Goal: Task Accomplishment & Management: Complete application form

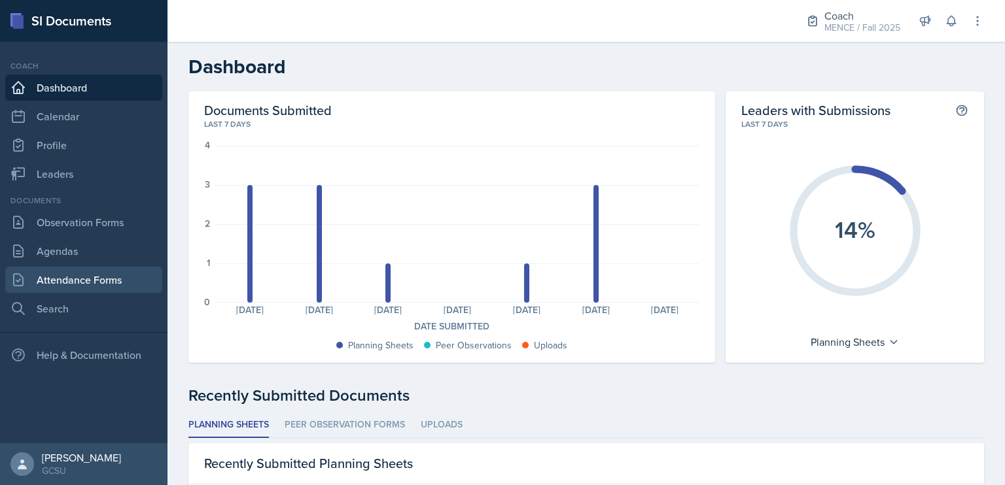
click at [126, 273] on link "Attendance Forms" at bounding box center [83, 280] width 157 height 26
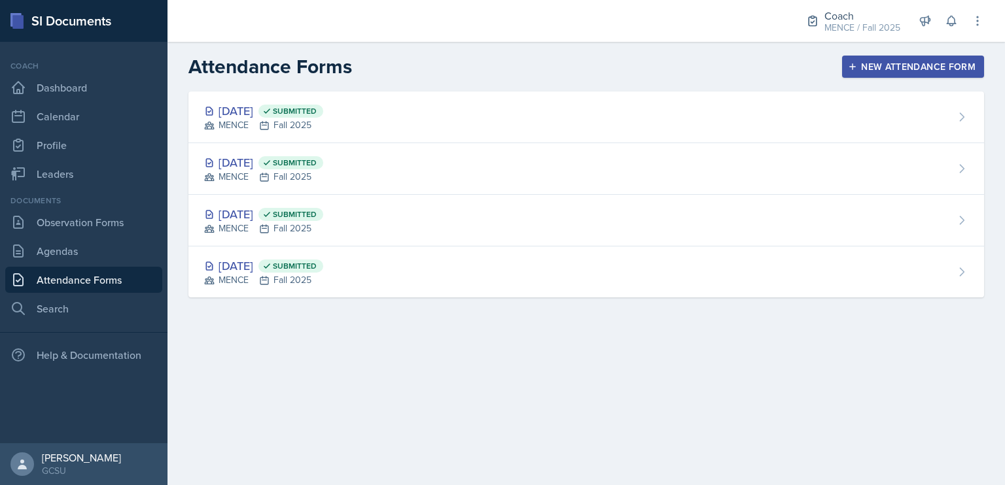
click at [882, 69] on div "New Attendance Form" at bounding box center [912, 66] width 125 height 10
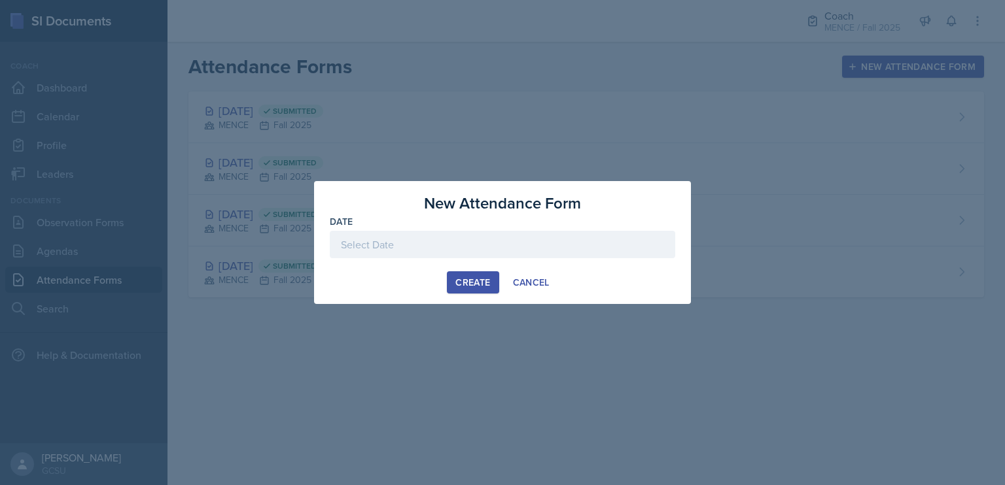
click at [474, 236] on div at bounding box center [502, 244] width 345 height 27
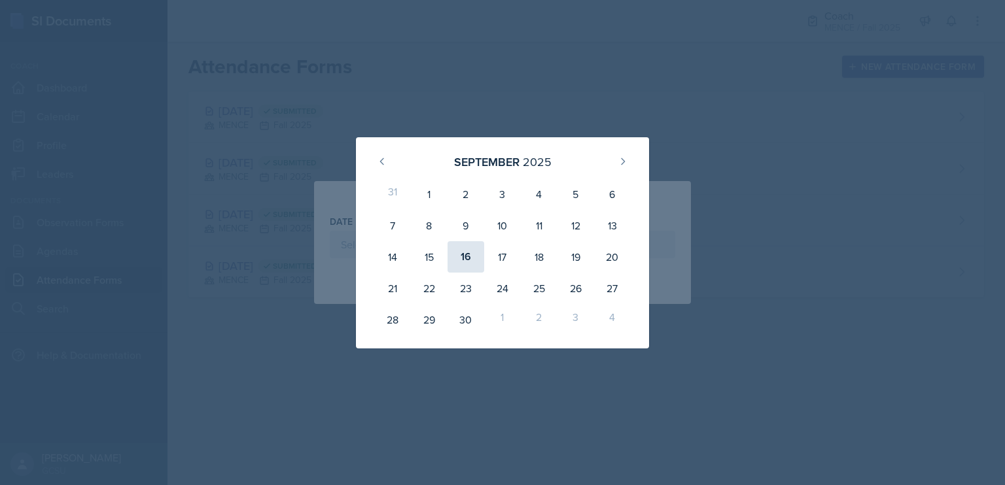
click at [466, 260] on div "16" at bounding box center [465, 256] width 37 height 31
type input "[DATE]"
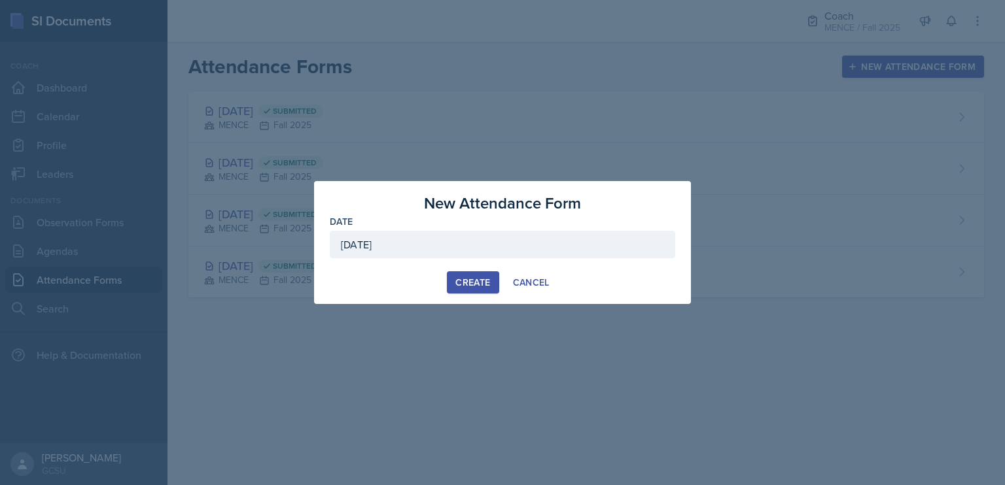
click at [464, 283] on div "Create" at bounding box center [472, 282] width 35 height 10
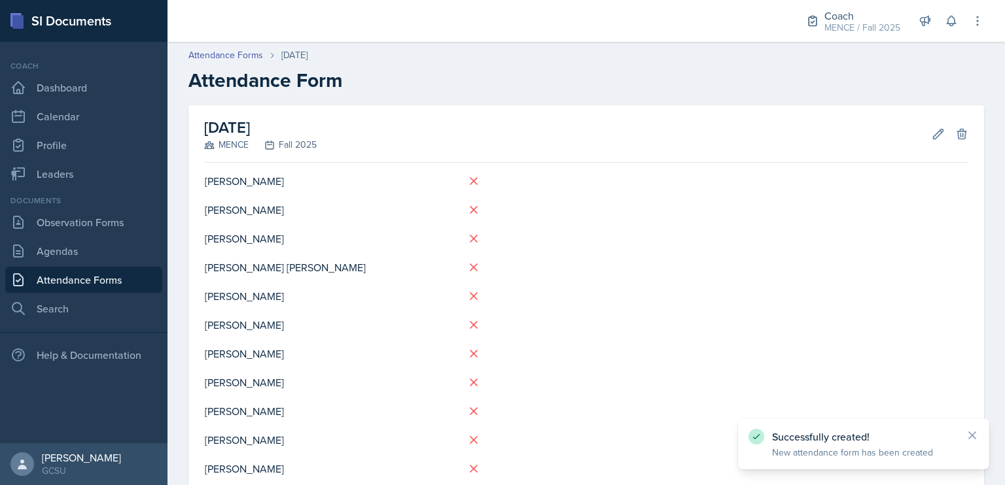
scroll to position [48, 0]
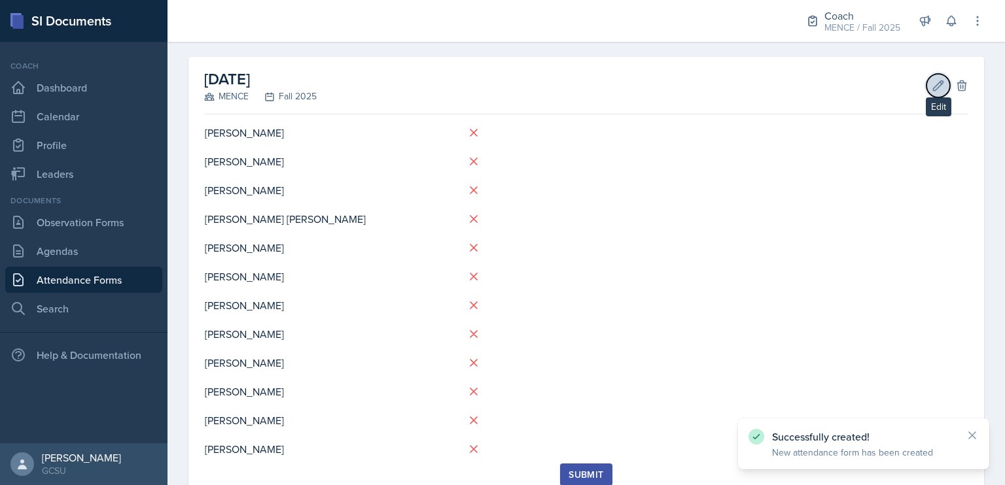
click at [931, 86] on icon at bounding box center [937, 85] width 13 height 13
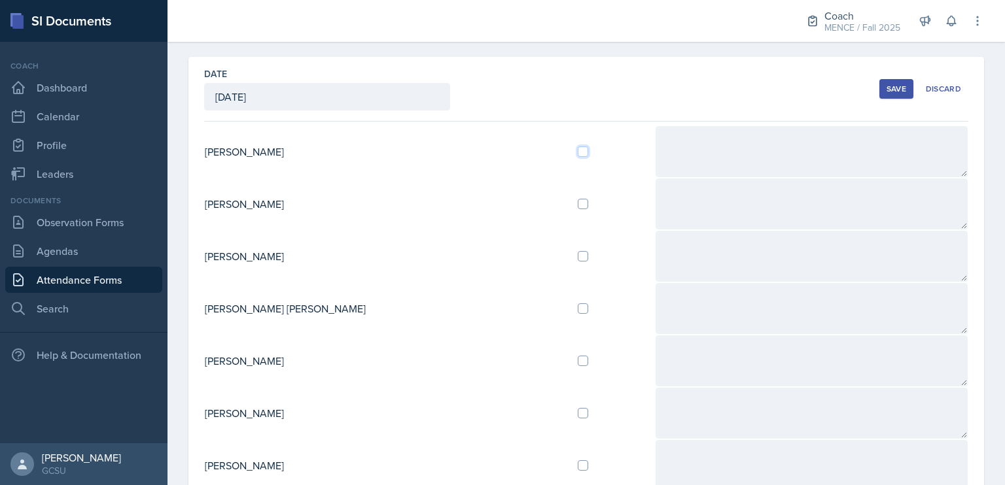
click at [578, 147] on input "checkbox" at bounding box center [583, 152] width 10 height 10
checkbox input "true"
click at [894, 84] on div "Save" at bounding box center [896, 89] width 20 height 10
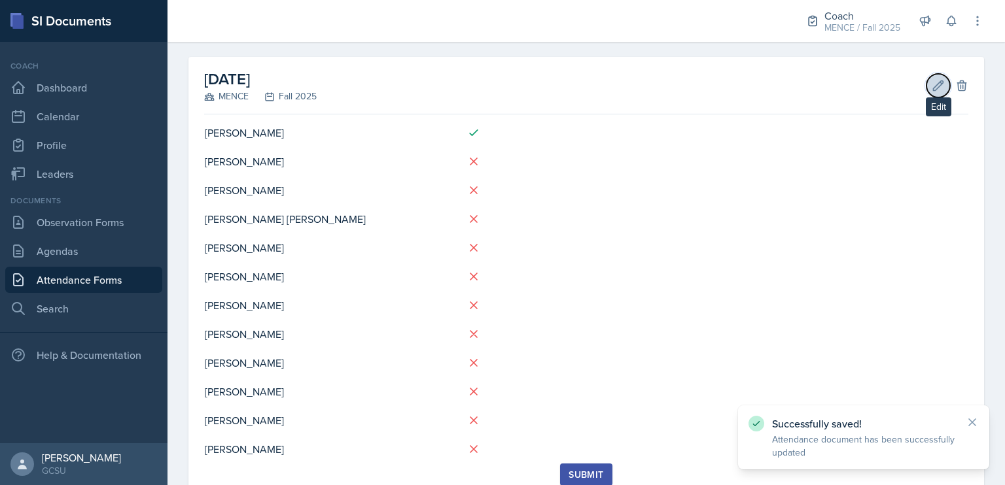
click at [931, 88] on icon at bounding box center [937, 85] width 13 height 13
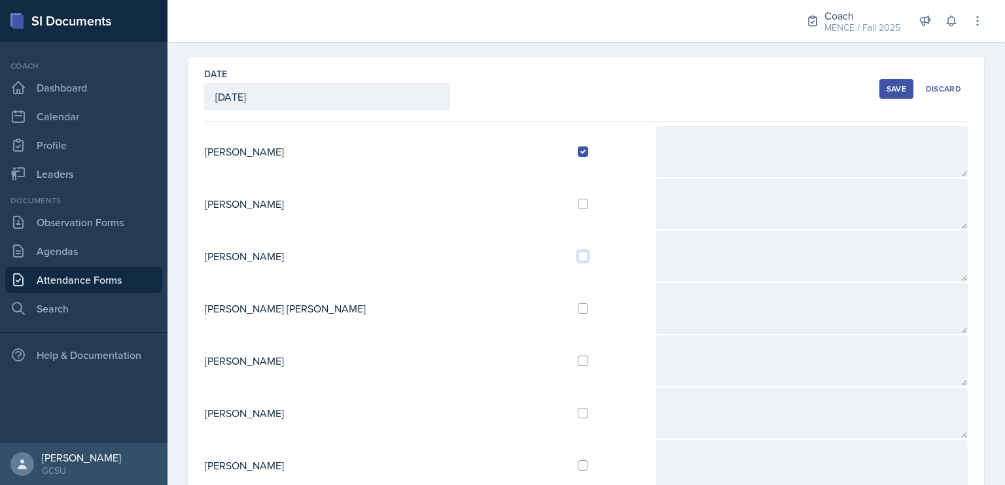
click at [578, 252] on input "checkbox" at bounding box center [583, 256] width 10 height 10
checkbox input "true"
click at [886, 84] on div "Save" at bounding box center [896, 89] width 20 height 10
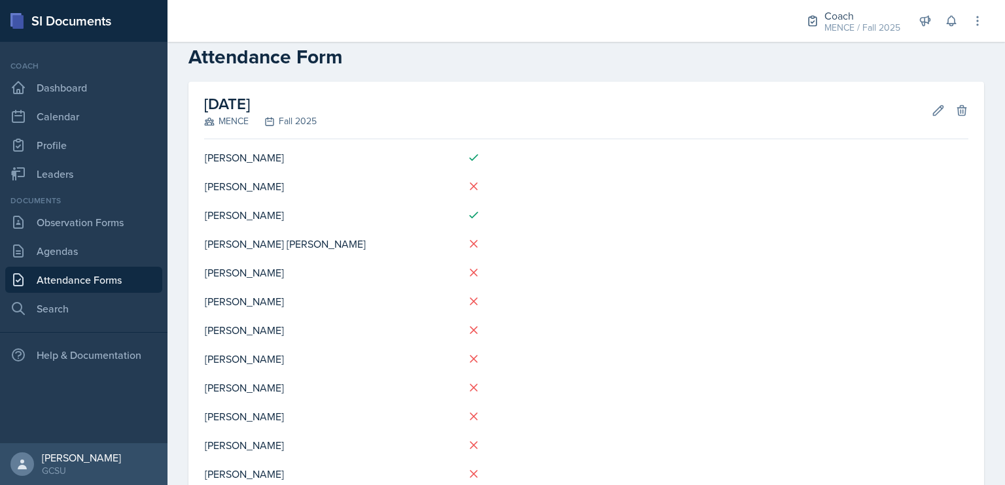
scroll to position [20, 0]
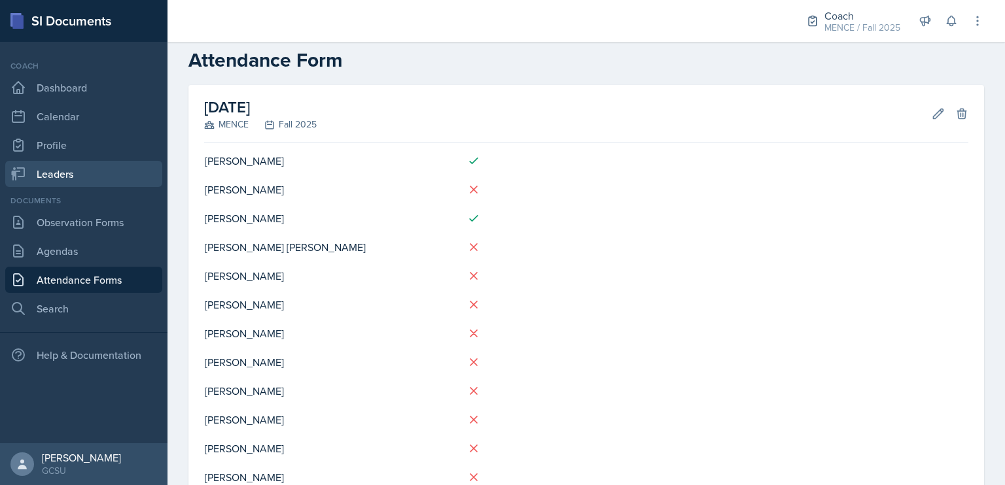
click at [124, 169] on link "Leaders" at bounding box center [83, 174] width 157 height 26
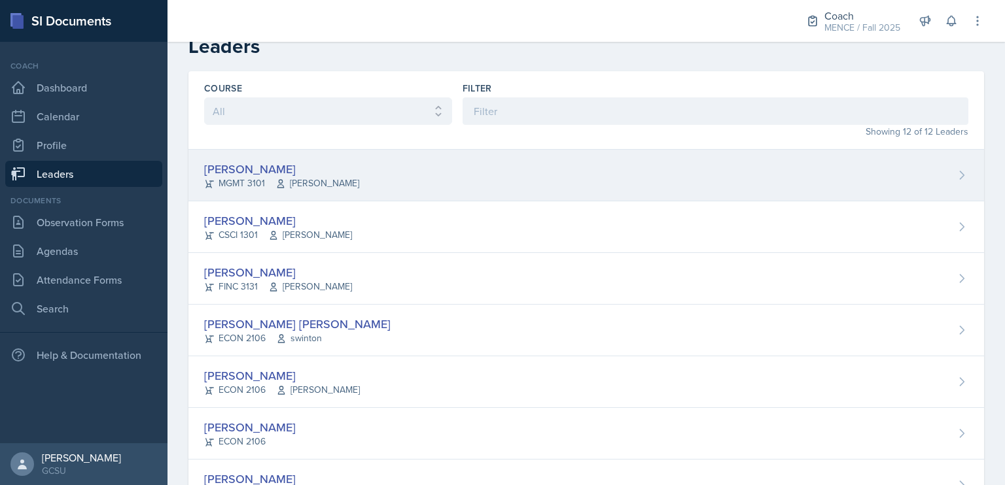
click at [203, 167] on div "[PERSON_NAME] MGMT 3101 [PERSON_NAME]" at bounding box center [585, 176] width 795 height 52
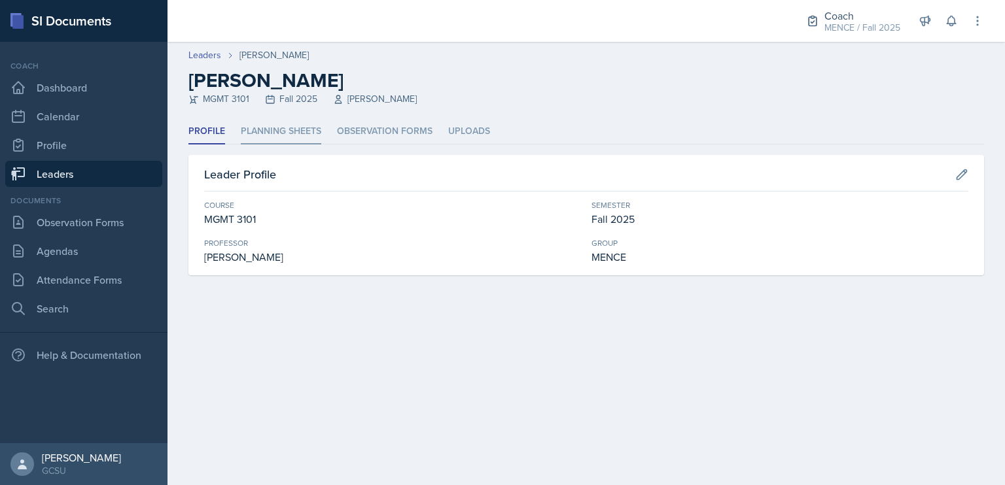
click at [276, 130] on li "Planning Sheets" at bounding box center [281, 132] width 80 height 26
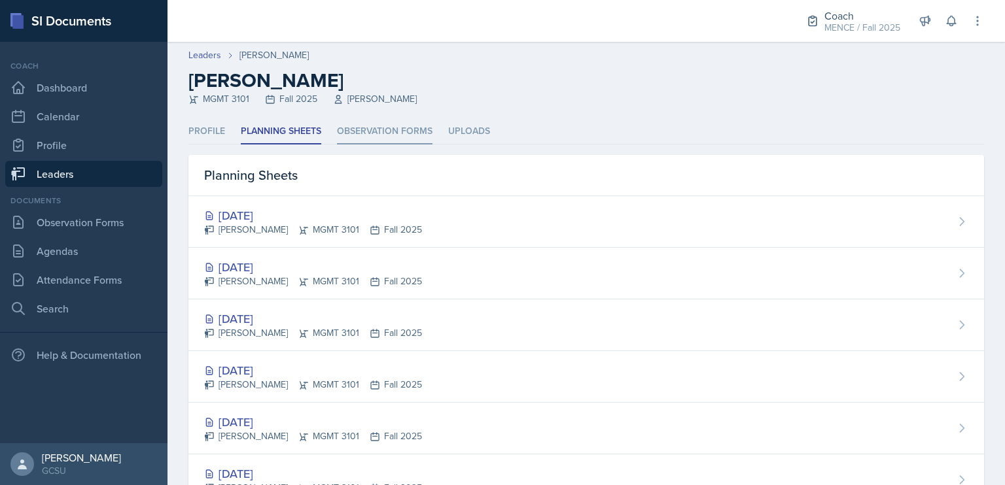
click at [349, 126] on li "Observation Forms" at bounding box center [385, 132] width 96 height 26
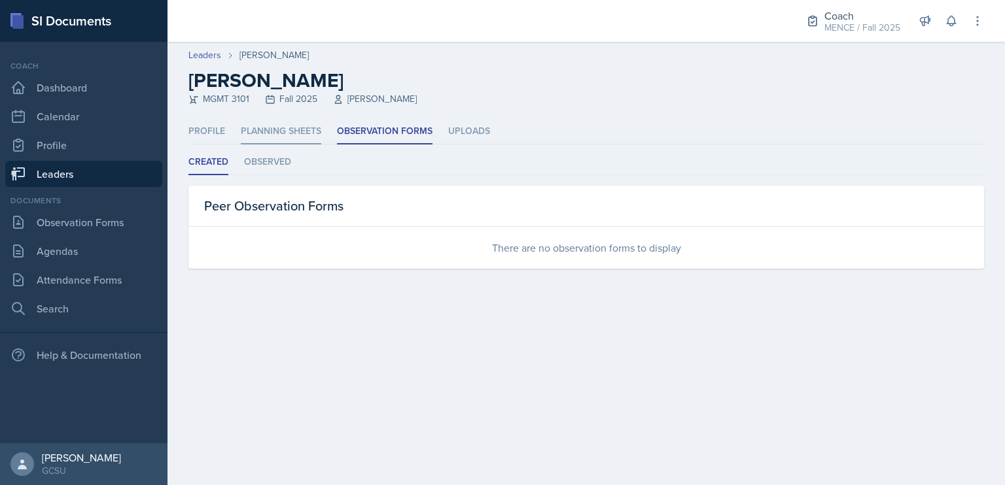
click at [279, 122] on li "Planning Sheets" at bounding box center [281, 132] width 80 height 26
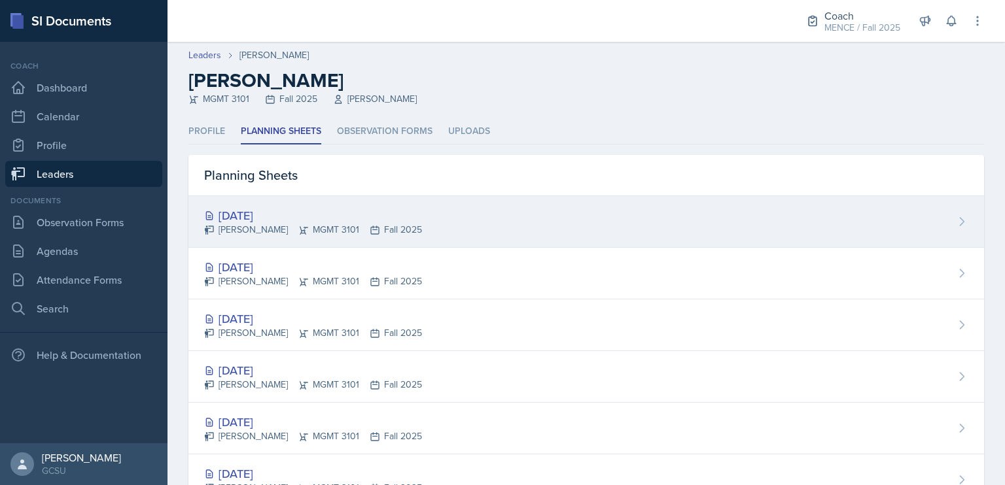
click at [292, 228] on div "[PERSON_NAME] MGMT 3101 Fall 2025" at bounding box center [313, 230] width 218 height 14
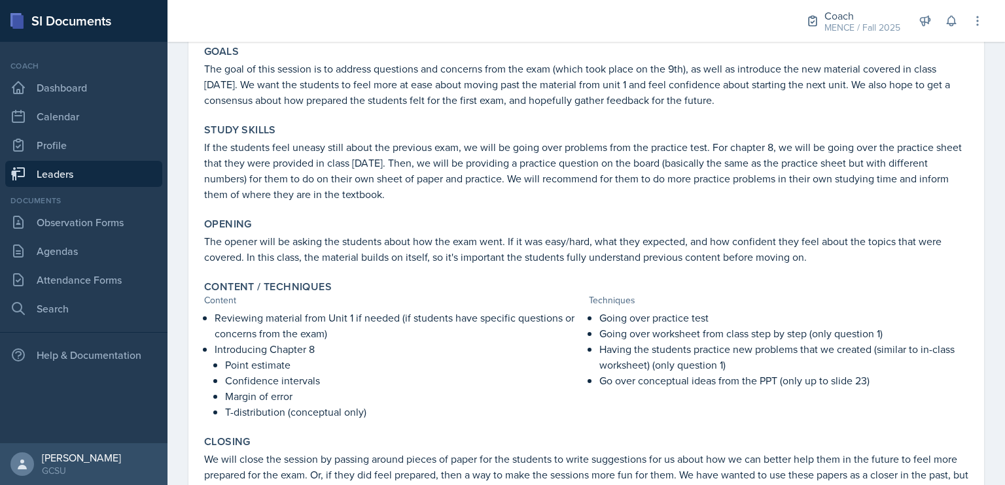
scroll to position [236, 0]
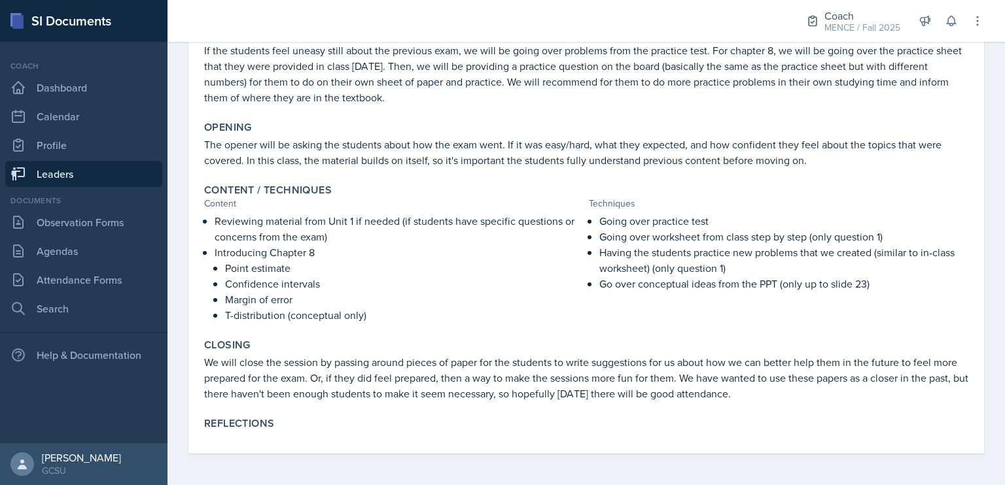
click at [56, 175] on link "Leaders" at bounding box center [83, 174] width 157 height 26
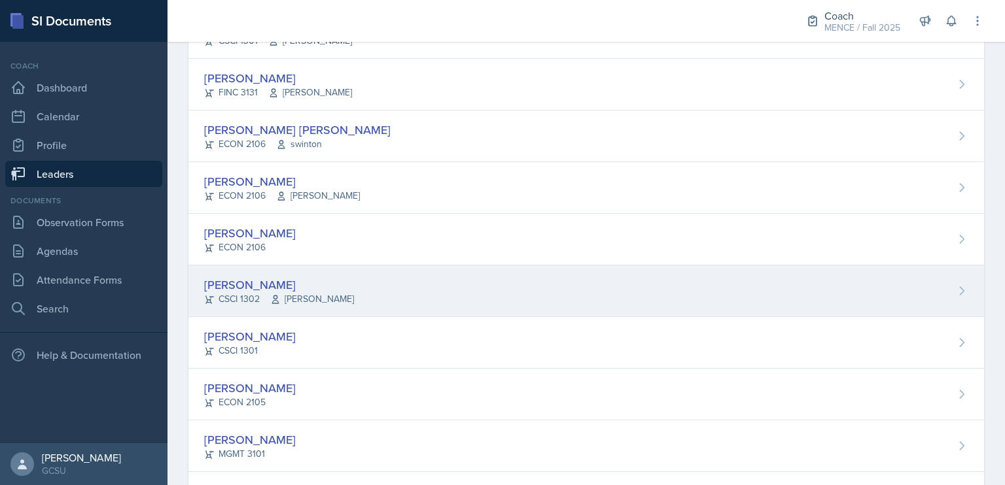
scroll to position [207, 0]
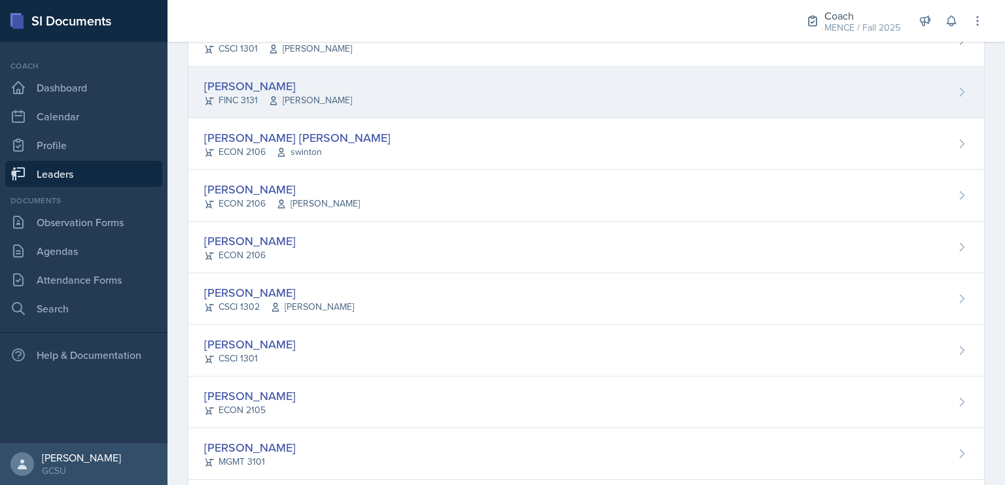
click at [253, 97] on div "FINC 3131 [PERSON_NAME]" at bounding box center [278, 101] width 148 height 14
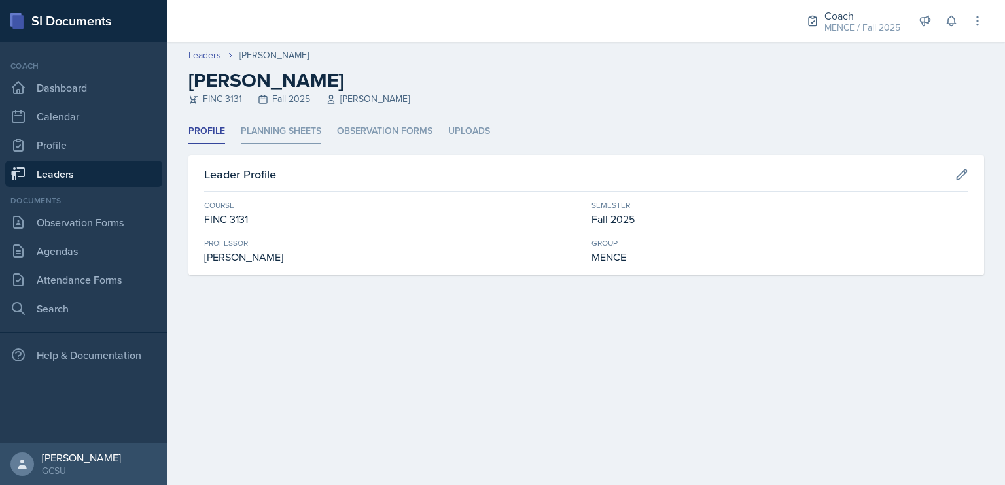
click at [301, 133] on li "Planning Sheets" at bounding box center [281, 132] width 80 height 26
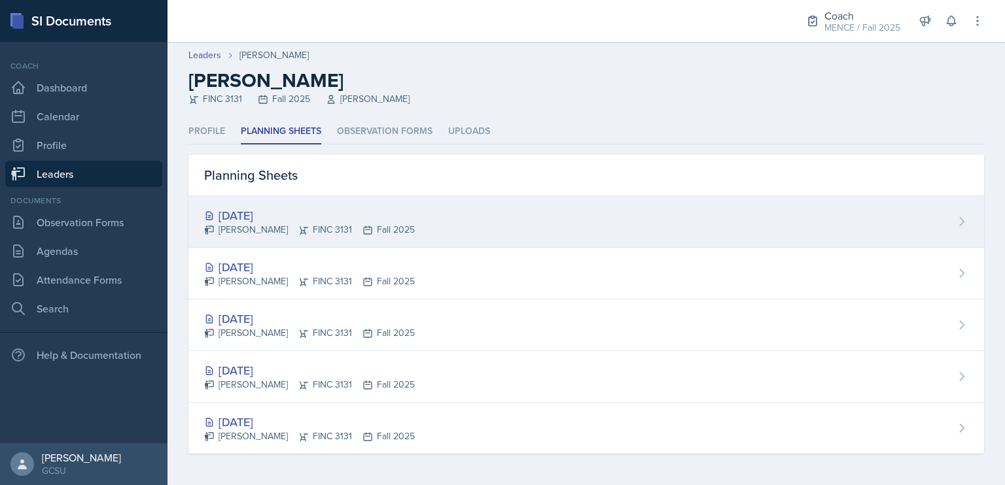
click at [310, 213] on div "[DATE]" at bounding box center [309, 216] width 211 height 18
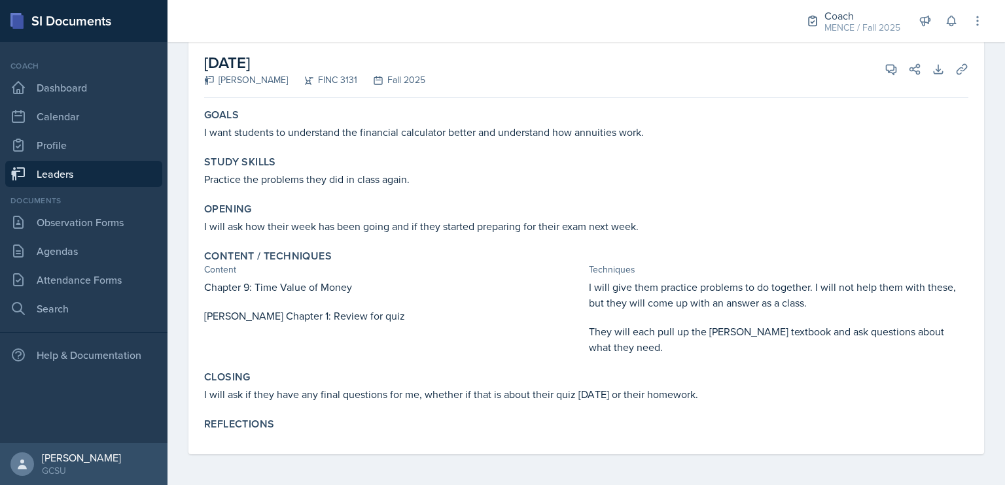
scroll to position [75, 0]
click at [68, 176] on link "Leaders" at bounding box center [83, 174] width 157 height 26
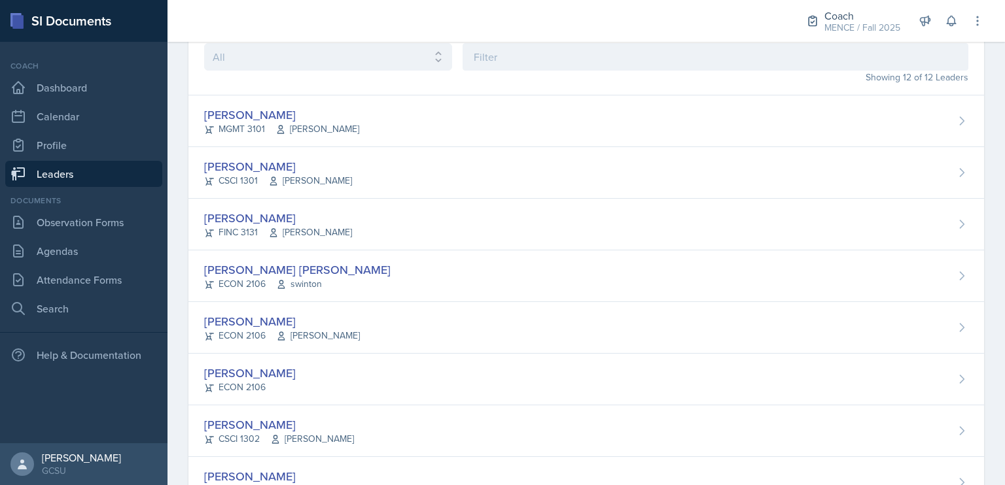
click at [84, 182] on link "Leaders" at bounding box center [83, 174] width 157 height 26
click at [119, 252] on link "Agendas" at bounding box center [83, 251] width 157 height 26
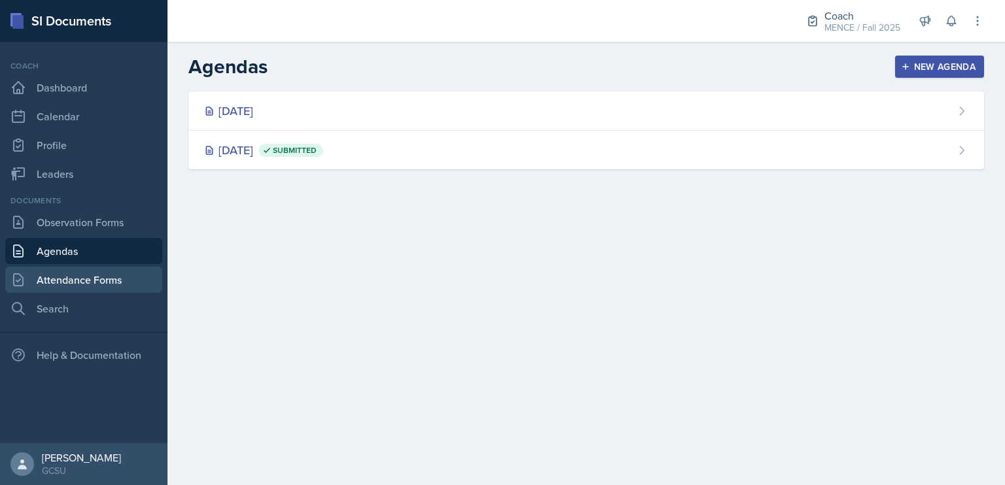
click at [119, 277] on link "Attendance Forms" at bounding box center [83, 280] width 157 height 26
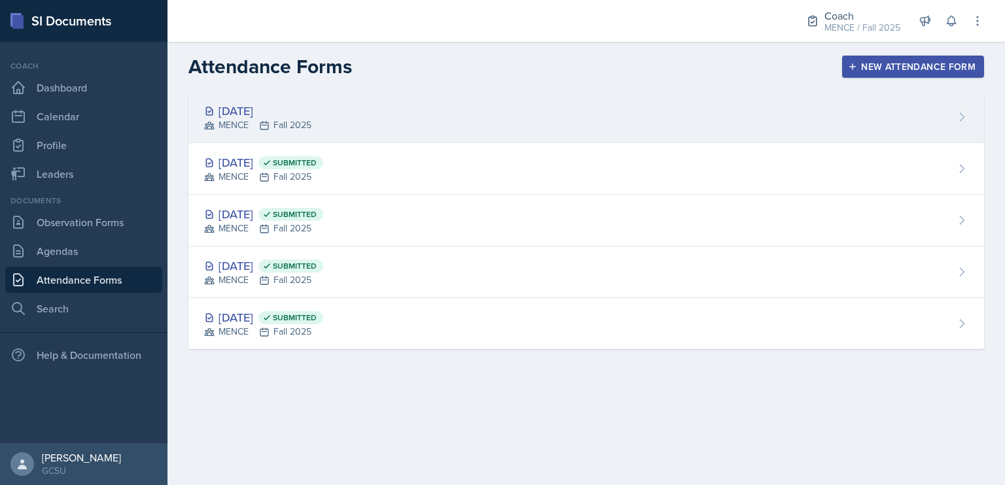
click at [415, 120] on div "[DATE] MENCE Fall 2025" at bounding box center [585, 118] width 795 height 52
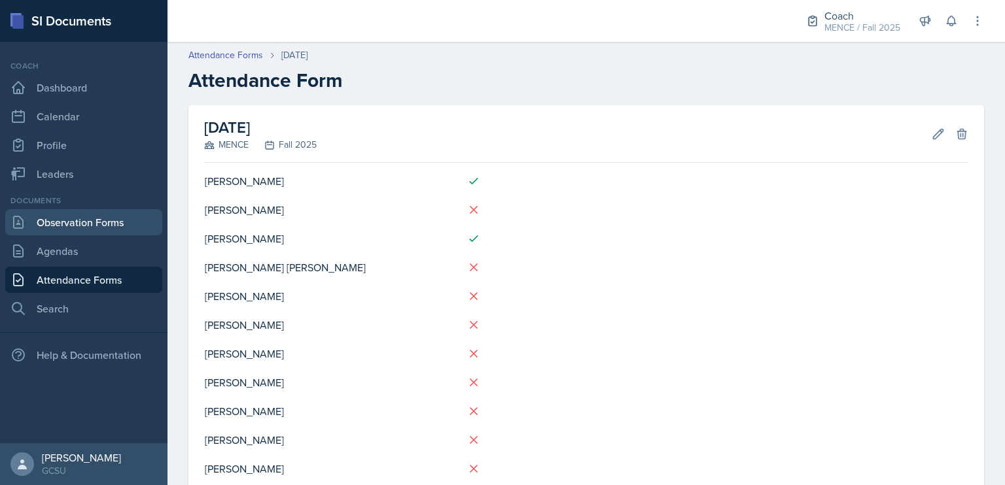
click at [111, 223] on link "Observation Forms" at bounding box center [83, 222] width 157 height 26
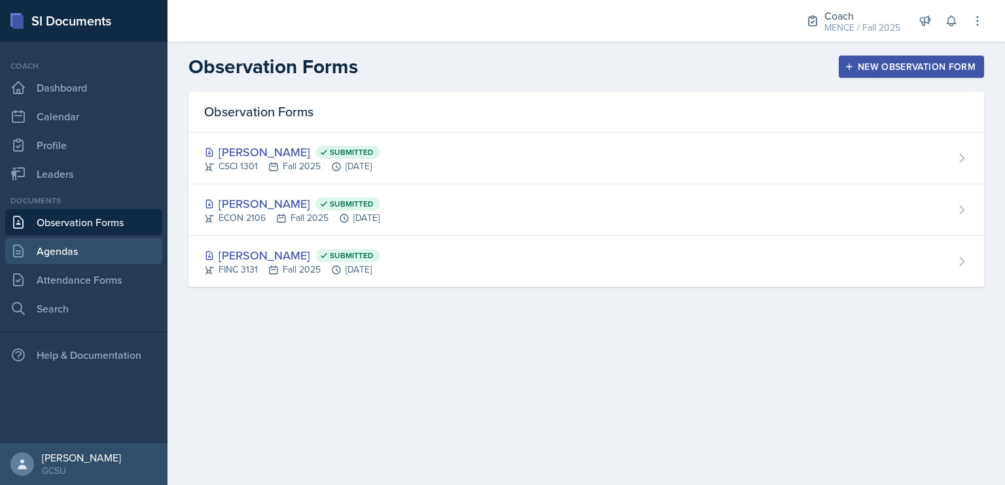
click at [77, 260] on link "Agendas" at bounding box center [83, 251] width 157 height 26
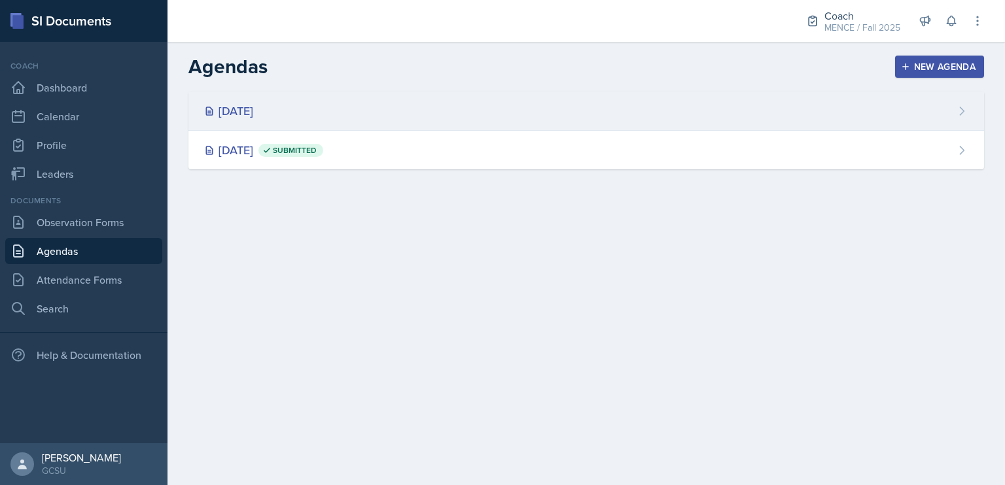
click at [454, 114] on div "[DATE]" at bounding box center [585, 111] width 795 height 39
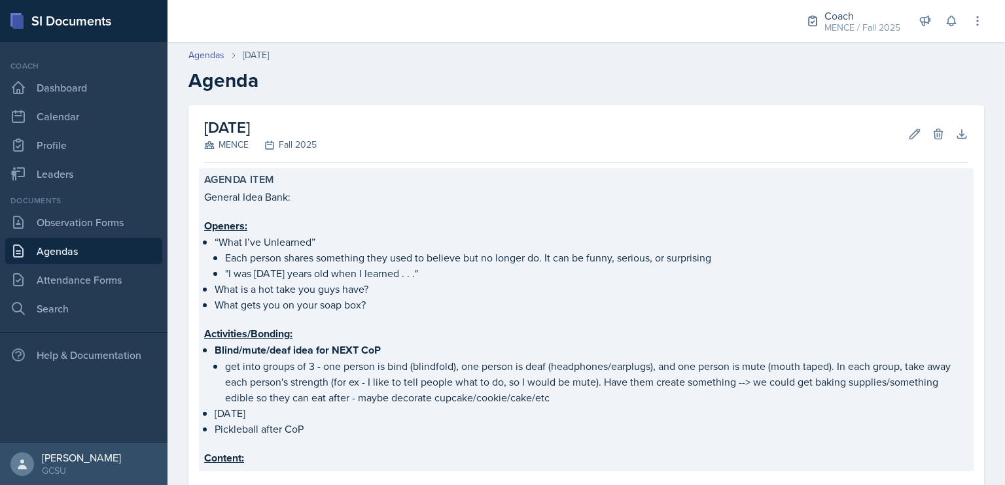
scroll to position [68, 0]
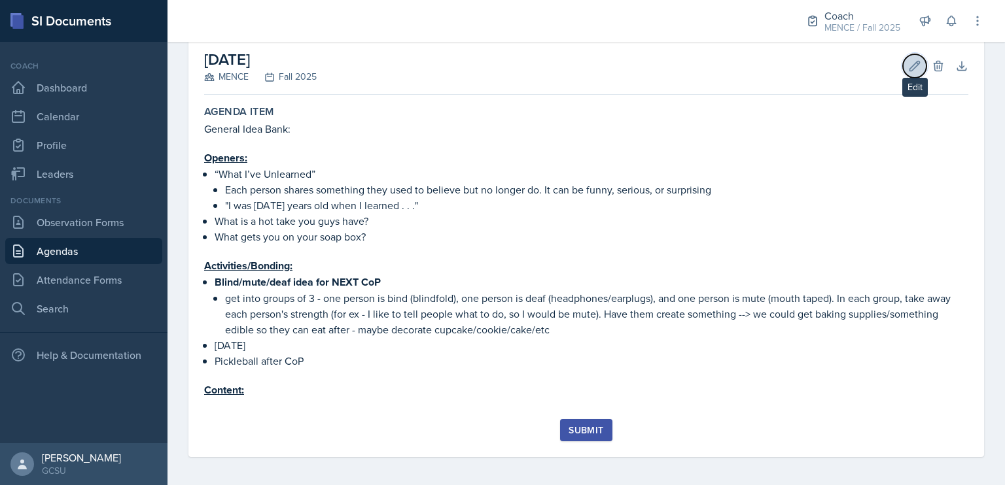
click at [908, 71] on icon at bounding box center [914, 66] width 13 height 13
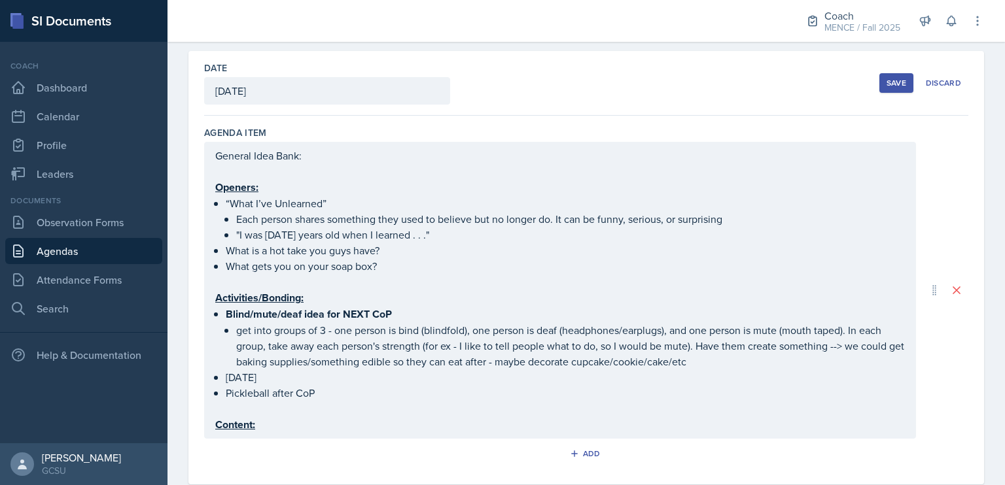
scroll to position [51, 0]
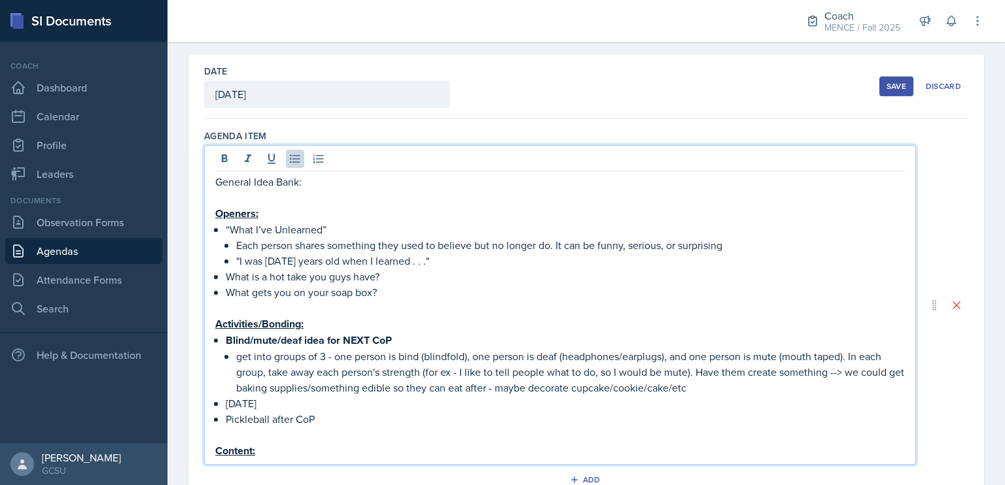
click at [300, 411] on p "Pickleball after CoP" at bounding box center [565, 419] width 679 height 16
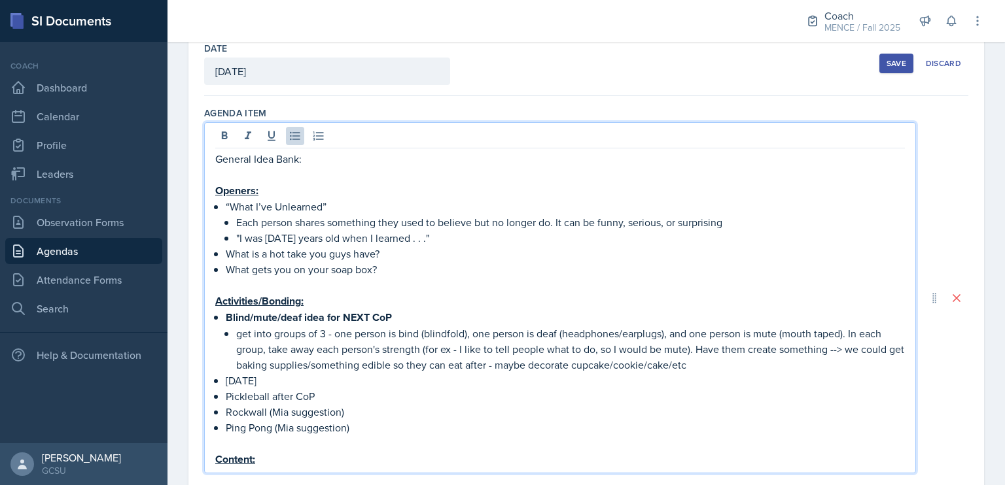
click at [408, 422] on p "Ping Pong (Mia suggestion)" at bounding box center [565, 428] width 679 height 16
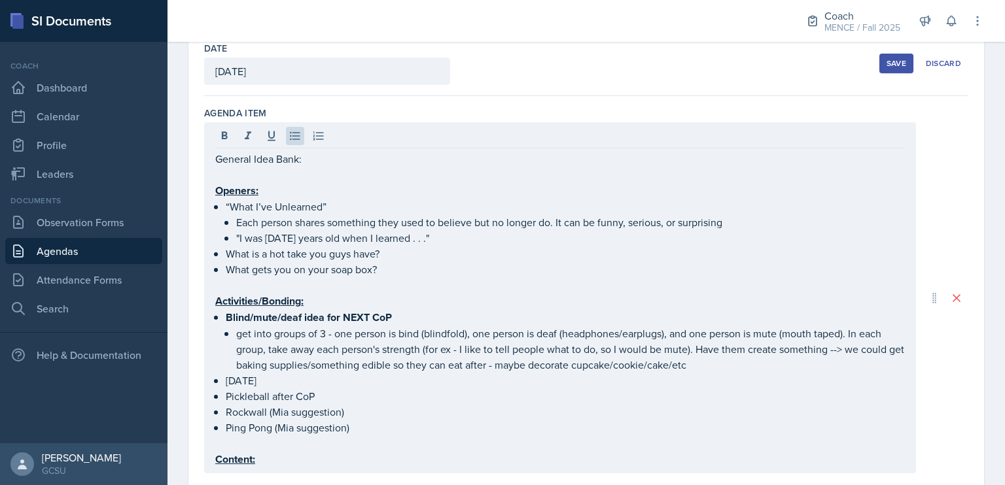
click at [886, 63] on div "Save" at bounding box center [896, 63] width 20 height 10
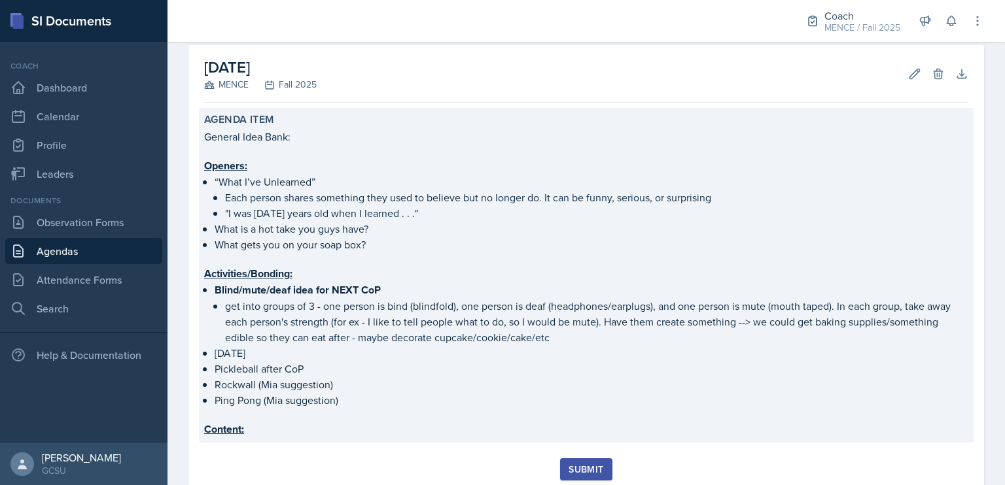
scroll to position [60, 0]
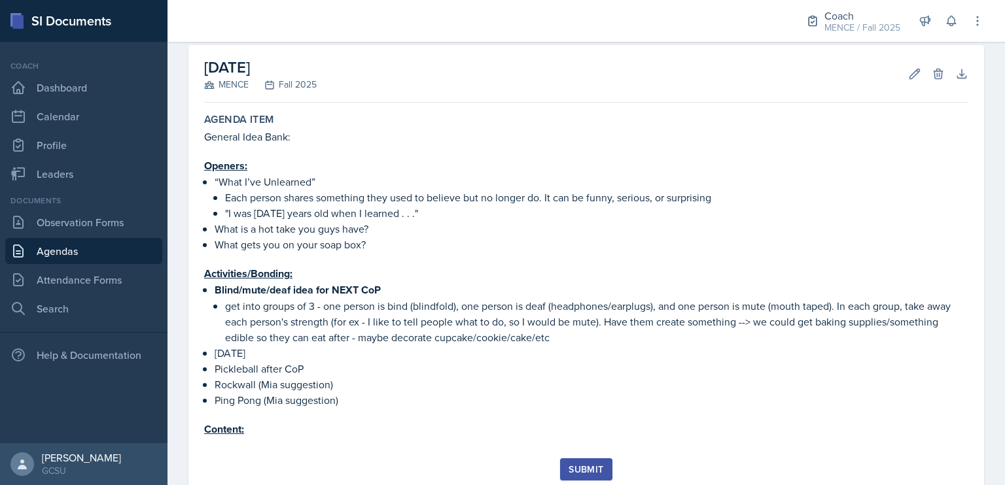
click at [103, 252] on link "Agendas" at bounding box center [83, 251] width 157 height 26
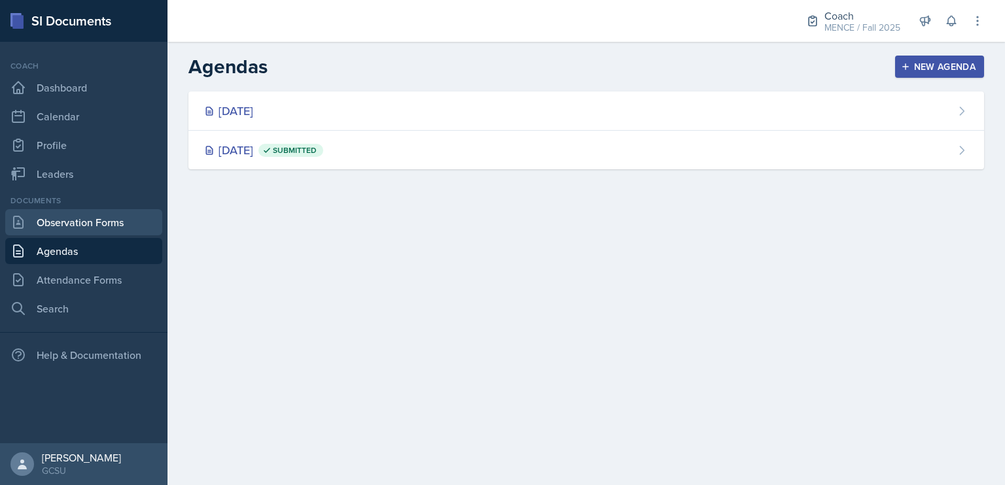
click at [97, 226] on link "Observation Forms" at bounding box center [83, 222] width 157 height 26
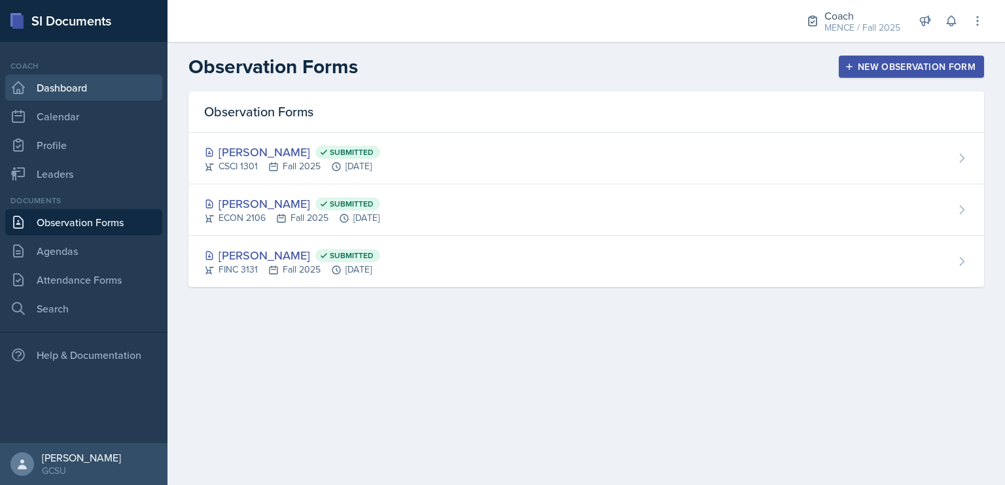
click at [81, 83] on link "Dashboard" at bounding box center [83, 88] width 157 height 26
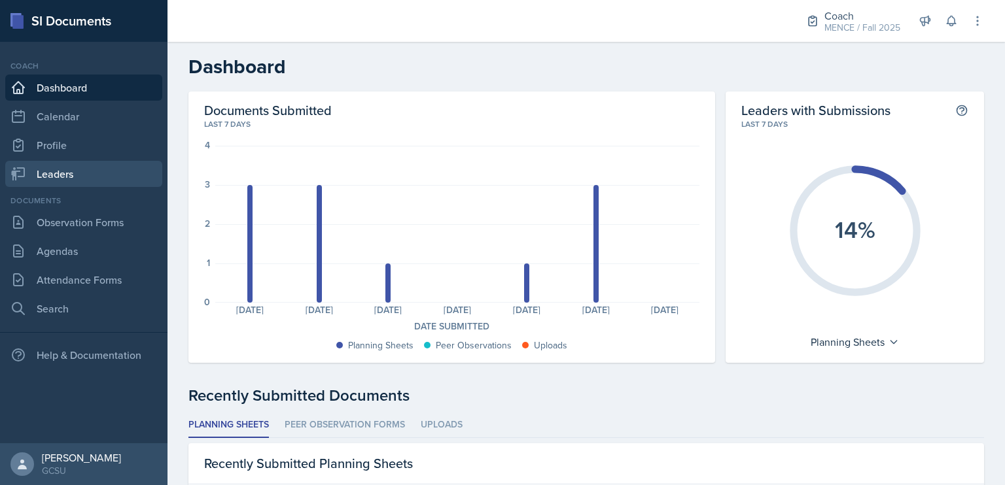
click at [75, 171] on link "Leaders" at bounding box center [83, 174] width 157 height 26
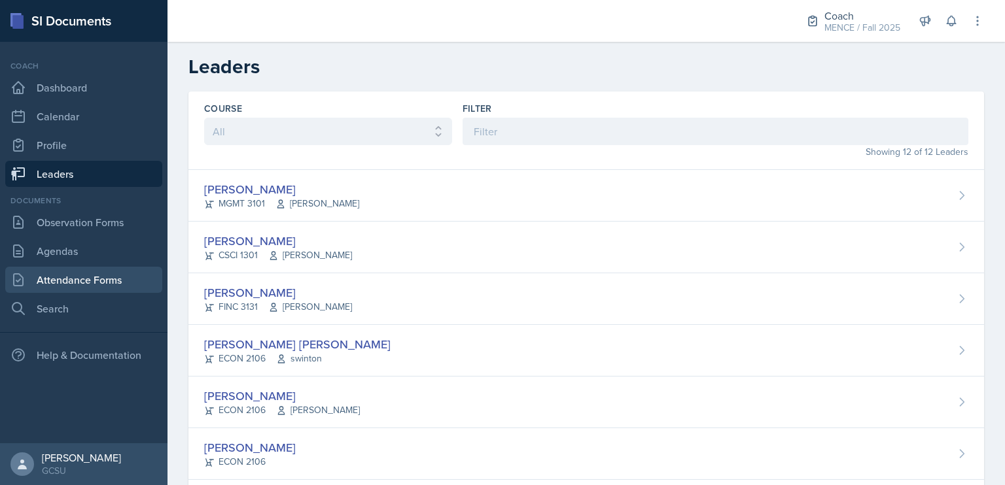
click at [86, 283] on link "Attendance Forms" at bounding box center [83, 280] width 157 height 26
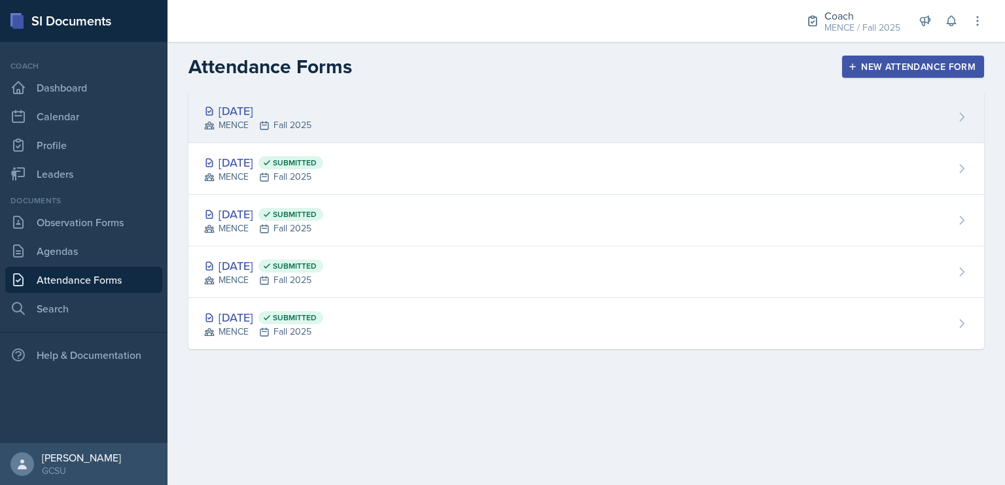
click at [248, 131] on div "MENCE Fall 2025" at bounding box center [257, 125] width 107 height 14
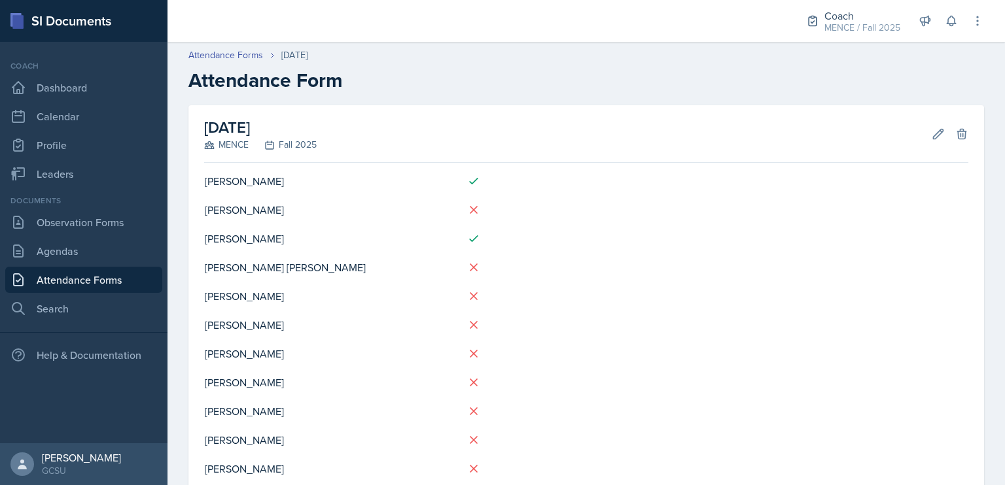
scroll to position [91, 0]
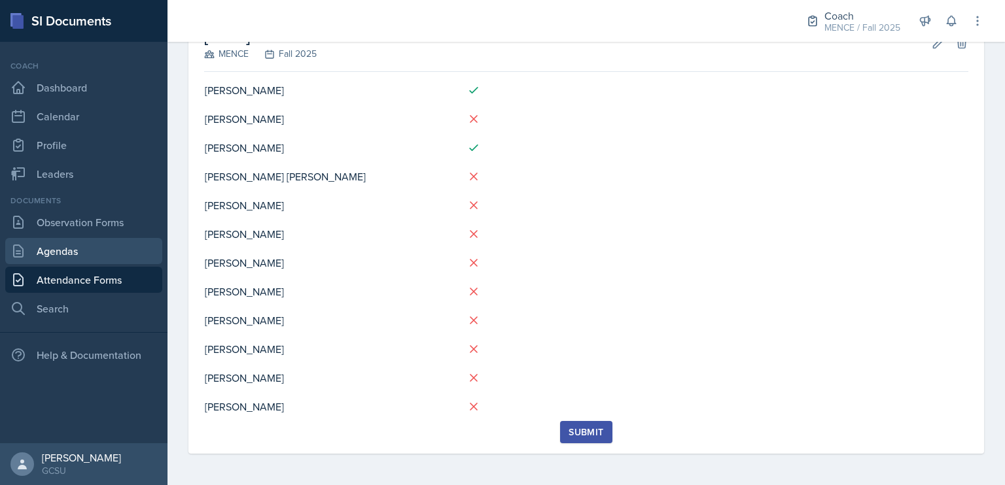
click at [46, 260] on link "Agendas" at bounding box center [83, 251] width 157 height 26
